Goal: Check status: Check status

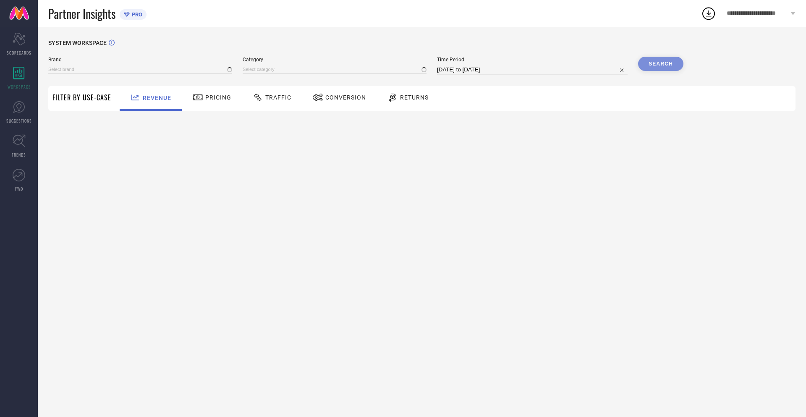
type input "NIKE"
type input "All"
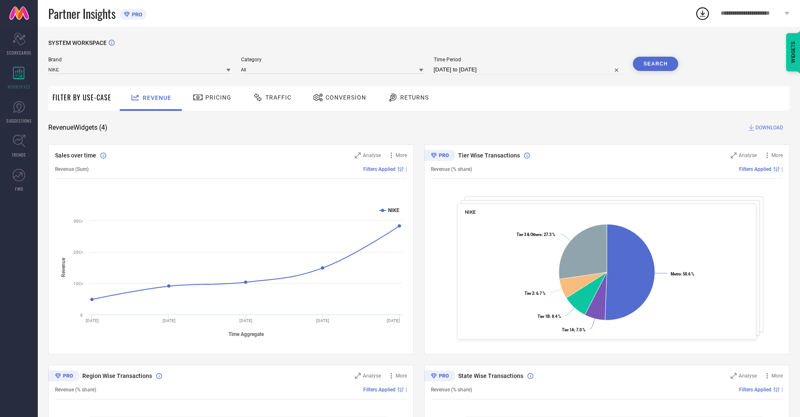
click at [337, 98] on span "Conversion" at bounding box center [345, 97] width 41 height 7
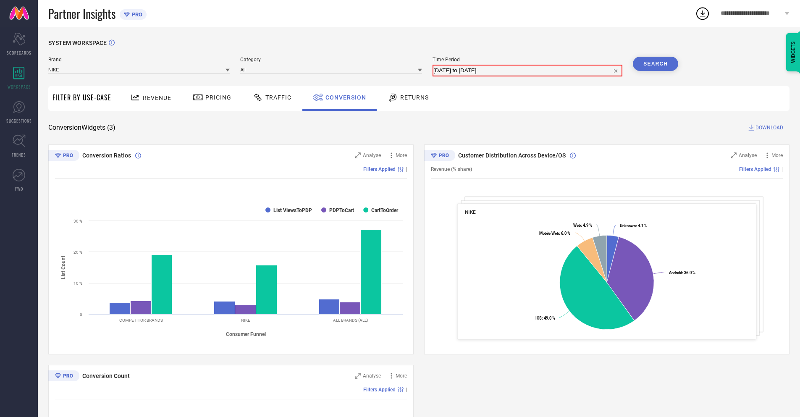
click at [527, 70] on input "[DATE] to [DATE]" at bounding box center [527, 71] width 188 height 10
select select "7"
select select "2025"
select select "8"
select select "2025"
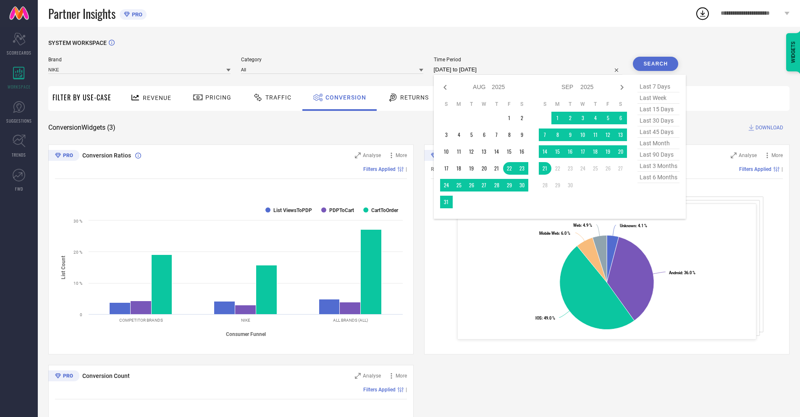
select select "8"
select select "2025"
select select "9"
select select "2025"
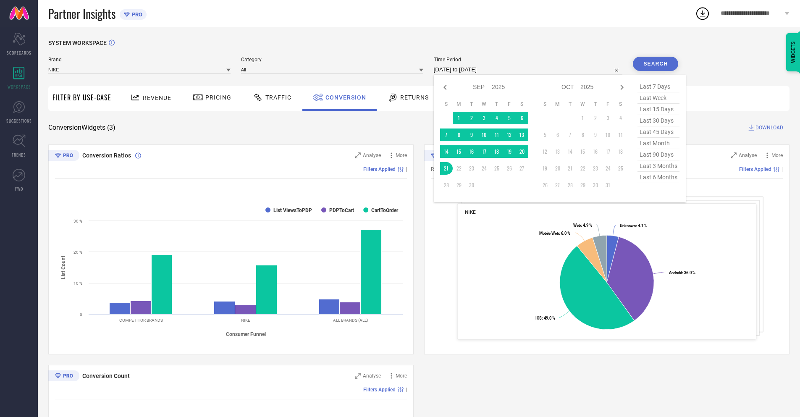
click at [445, 168] on td "21" at bounding box center [446, 168] width 13 height 13
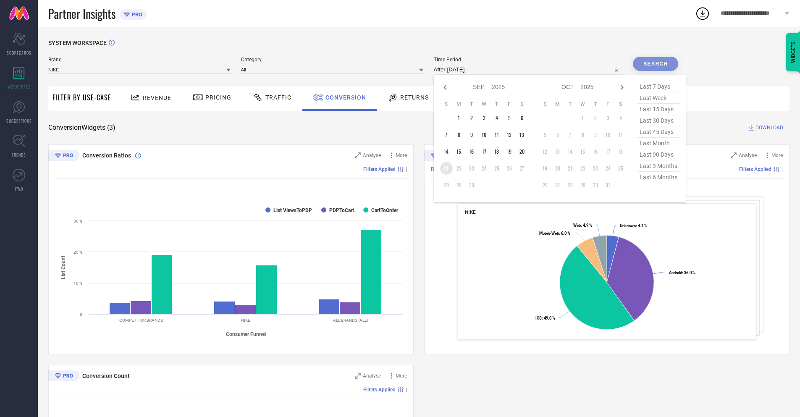
type input "21-09-2025 to 21-09-2025"
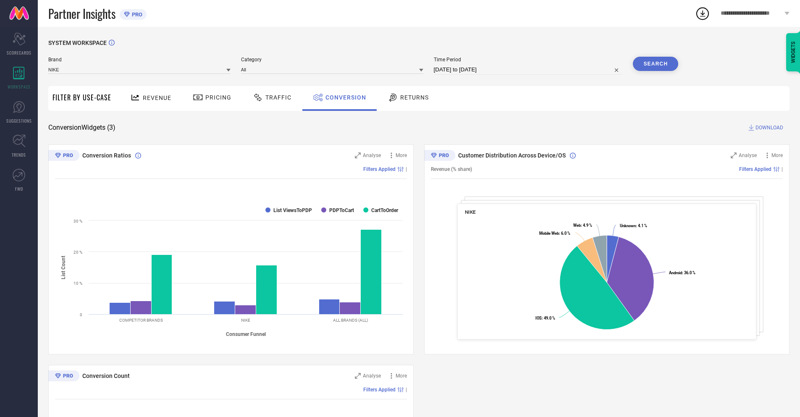
click at [656, 64] on button "Search" at bounding box center [655, 64] width 45 height 14
